Goal: Transaction & Acquisition: Obtain resource

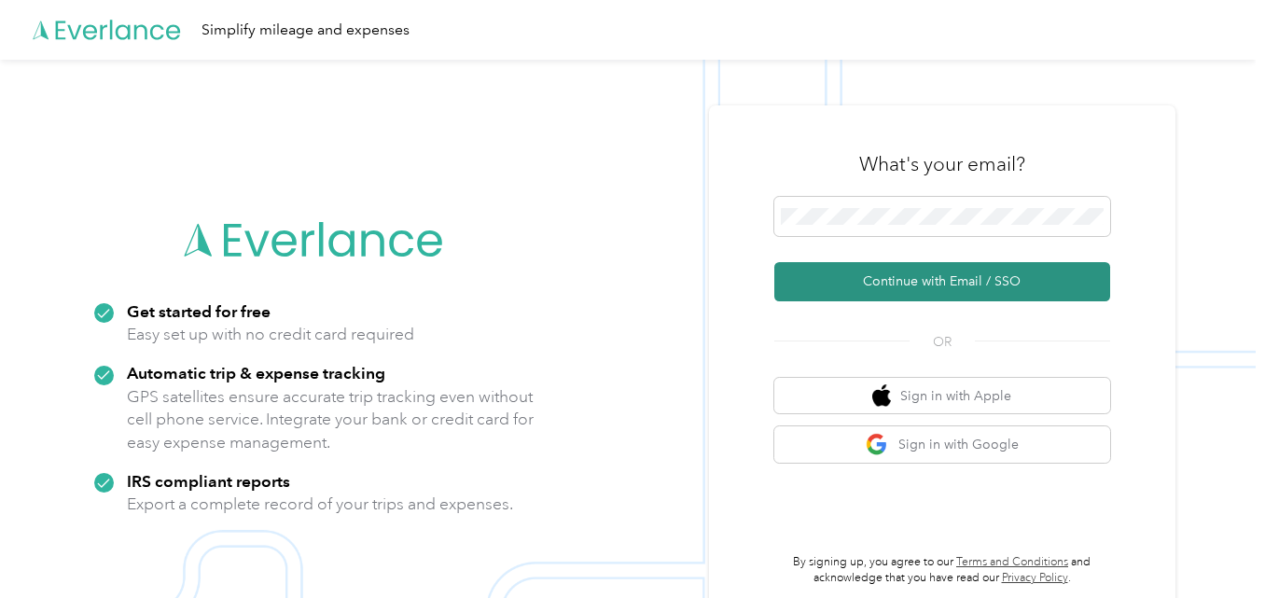
click at [932, 272] on button "Continue with Email / SSO" at bounding box center [942, 281] width 336 height 39
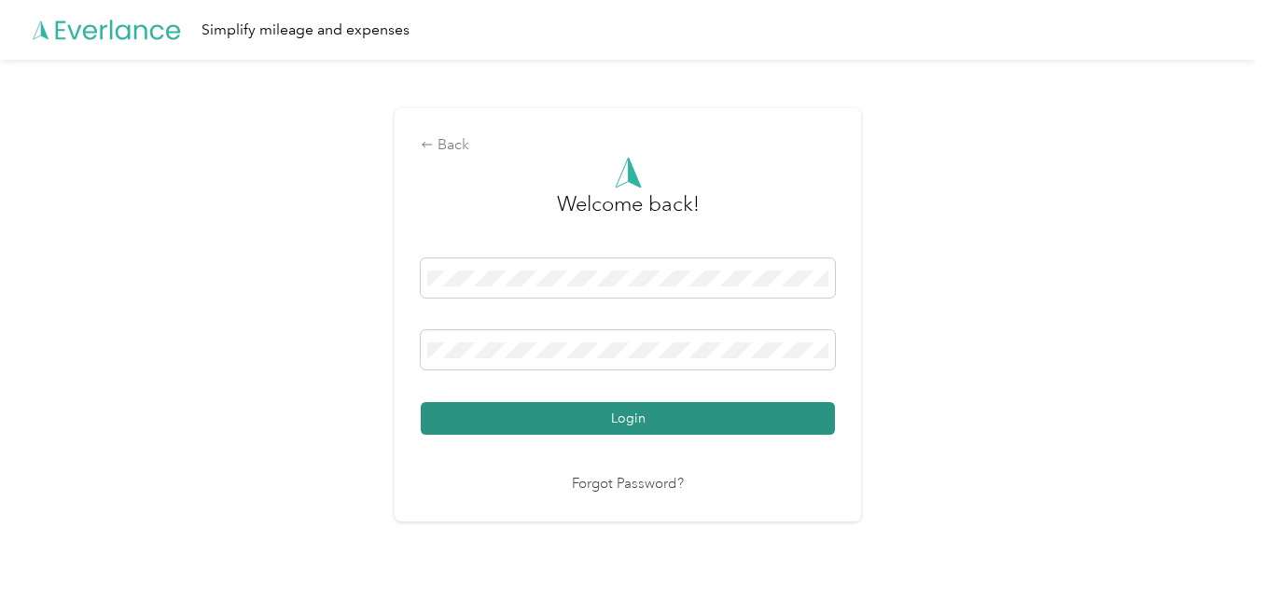
click at [554, 408] on button "Login" at bounding box center [628, 418] width 414 height 33
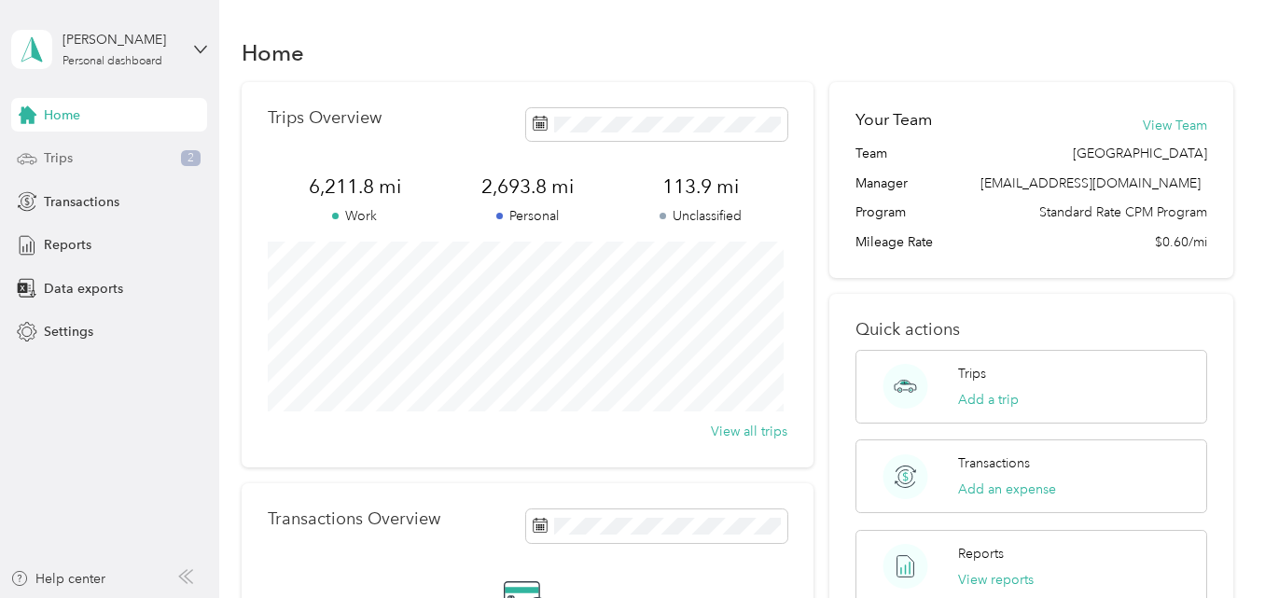
click at [63, 165] on span "Trips" at bounding box center [58, 158] width 29 height 20
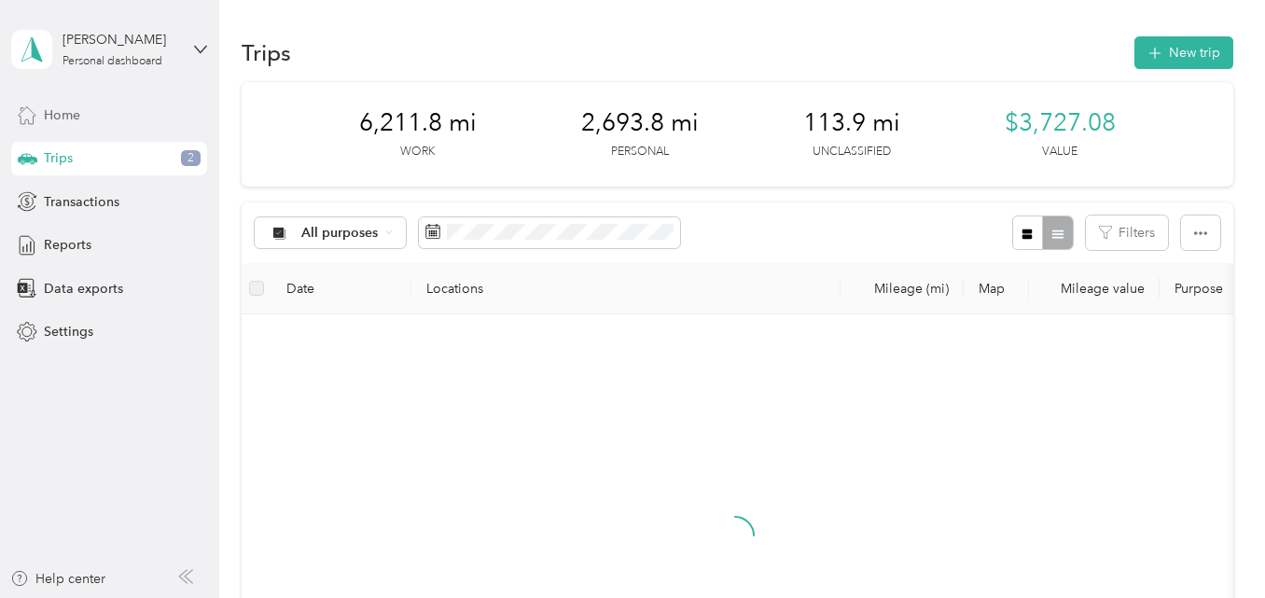
click at [94, 121] on div "Home" at bounding box center [109, 115] width 196 height 34
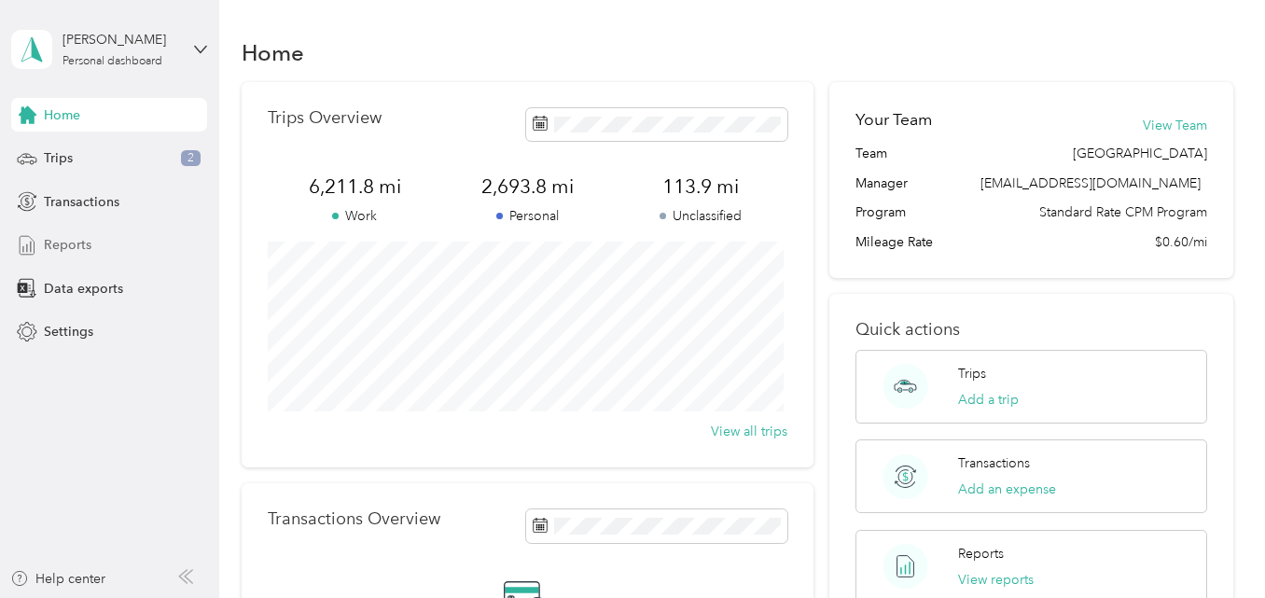
click at [94, 244] on div "Reports" at bounding box center [109, 246] width 196 height 34
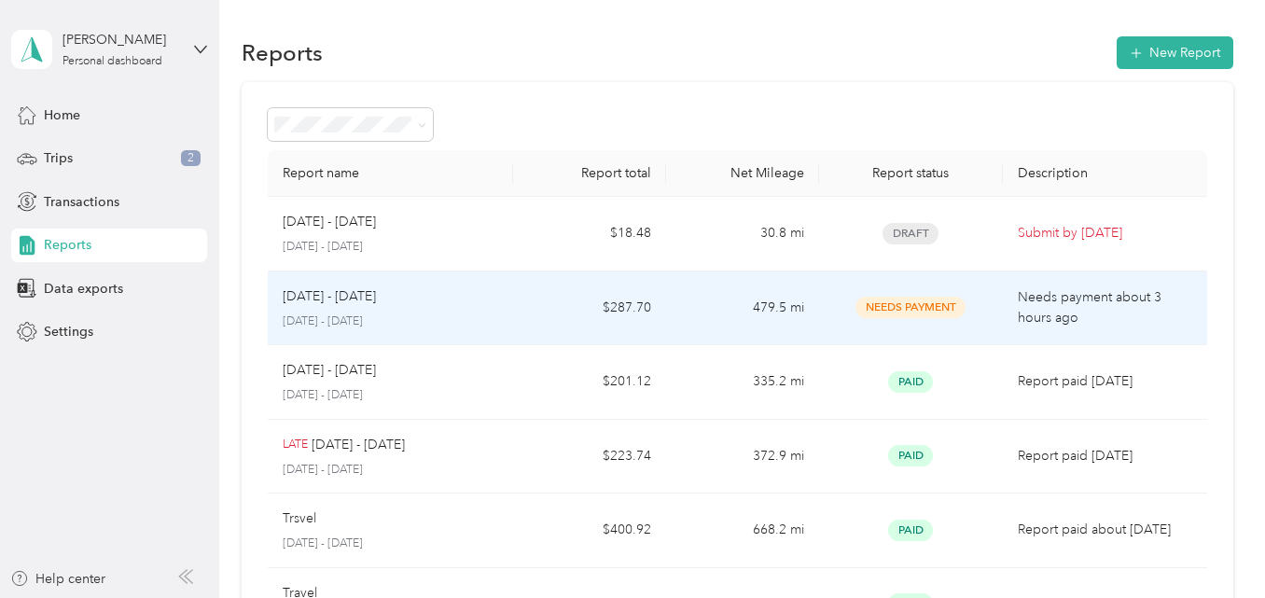
click at [974, 317] on div "Needs Payment" at bounding box center [911, 307] width 154 height 21
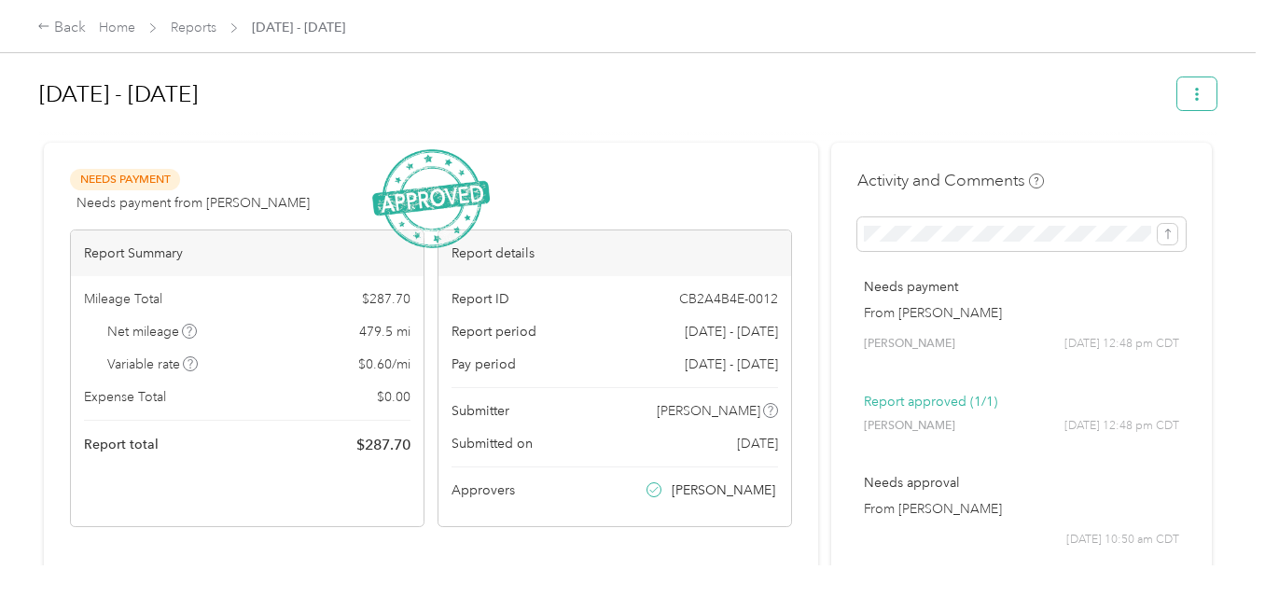
click at [1200, 91] on button "button" at bounding box center [1197, 93] width 39 height 33
click at [1137, 160] on span "Download" at bounding box center [1139, 163] width 62 height 20
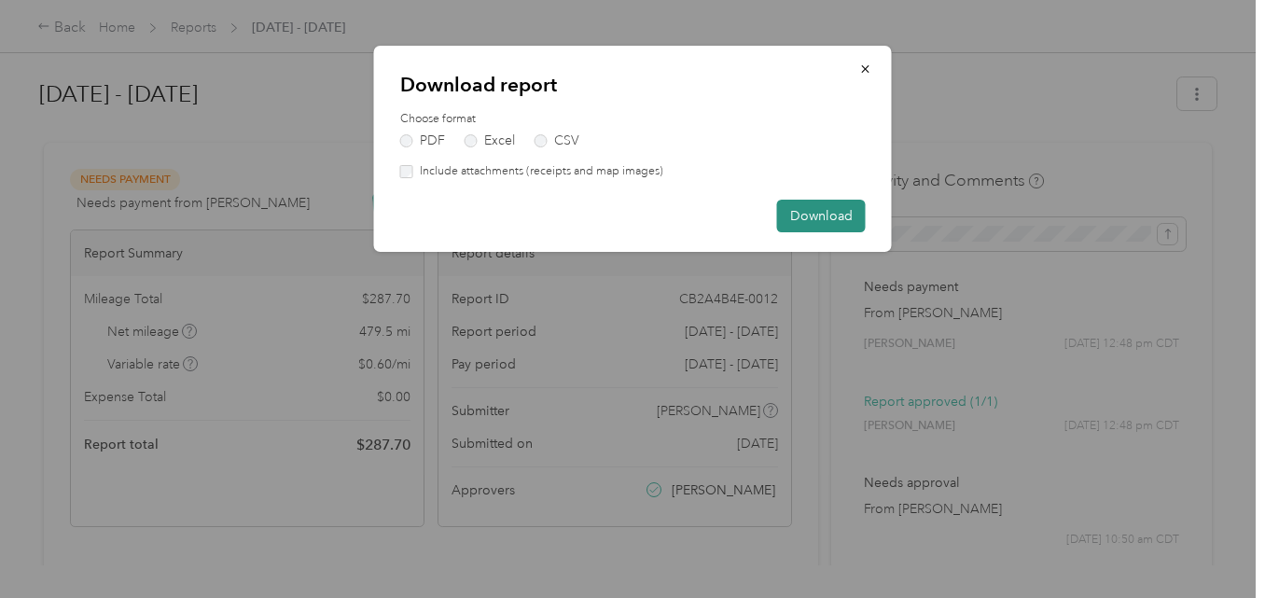
click at [815, 216] on button "Download" at bounding box center [821, 216] width 89 height 33
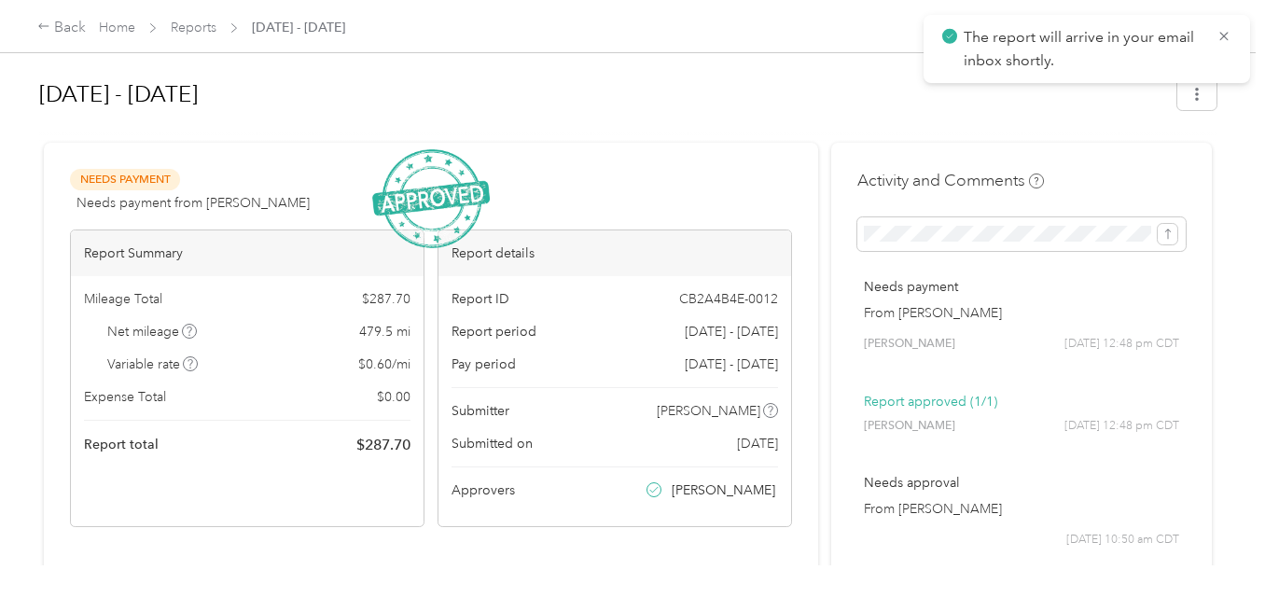
click at [481, 94] on h1 "[DATE] - [DATE]" at bounding box center [601, 94] width 1125 height 45
